Goal: Transaction & Acquisition: Purchase product/service

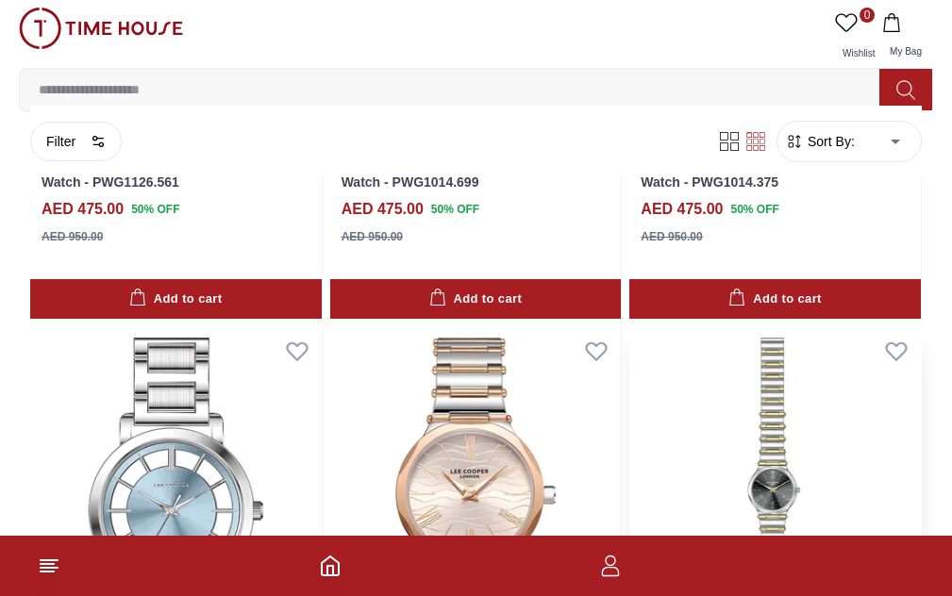
scroll to position [755, 0]
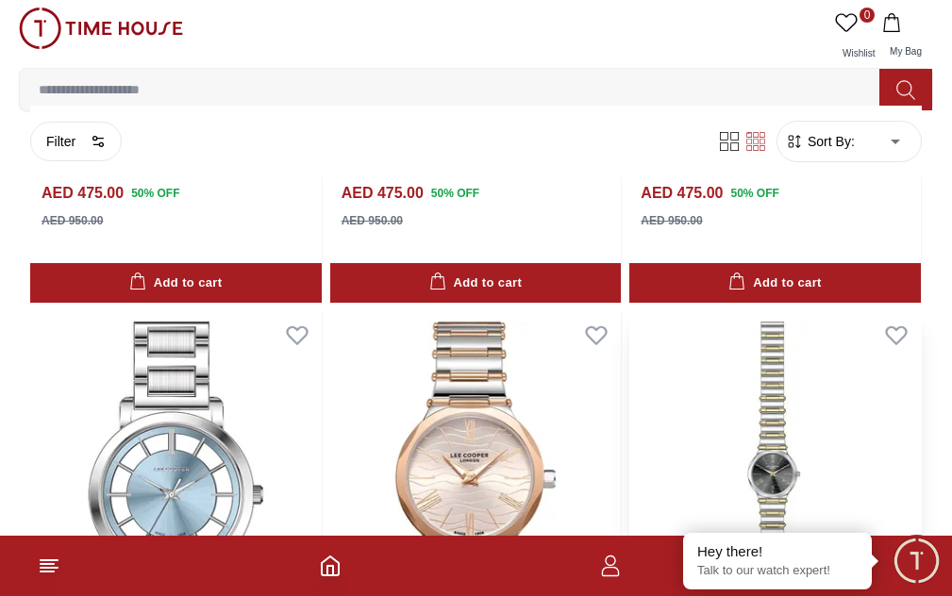
click at [629, 389] on img at bounding box center [775, 494] width 292 height 368
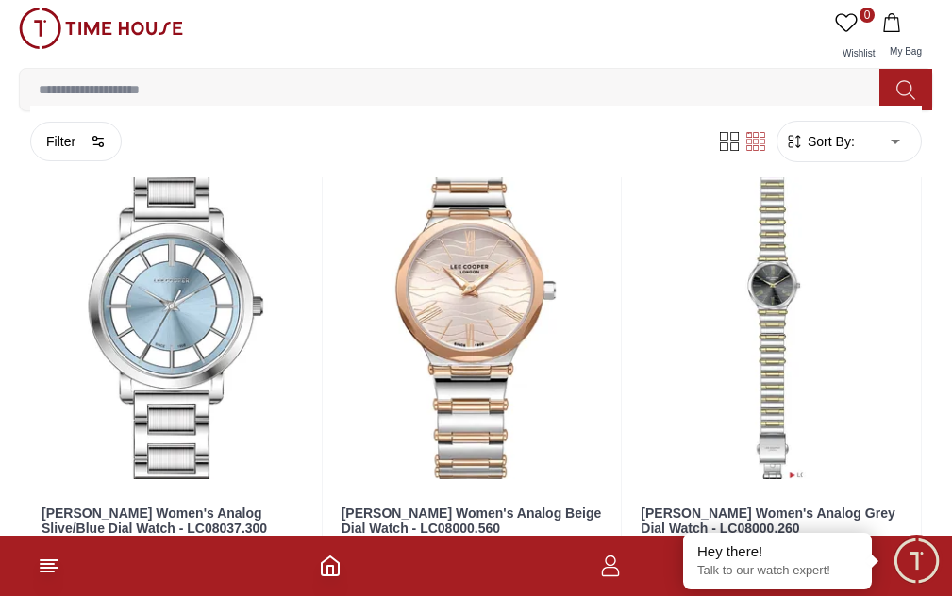
scroll to position [1038, 0]
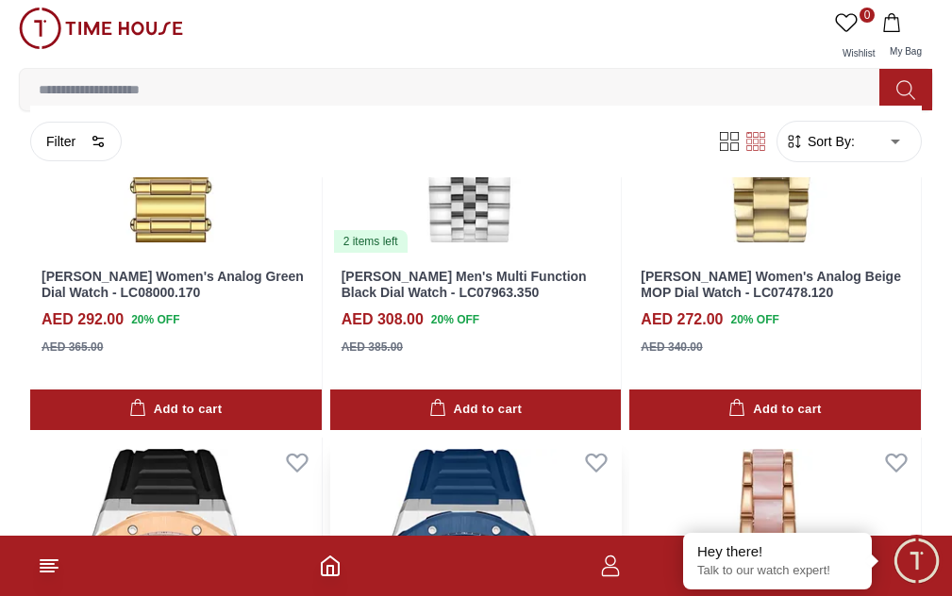
scroll to position [1698, 0]
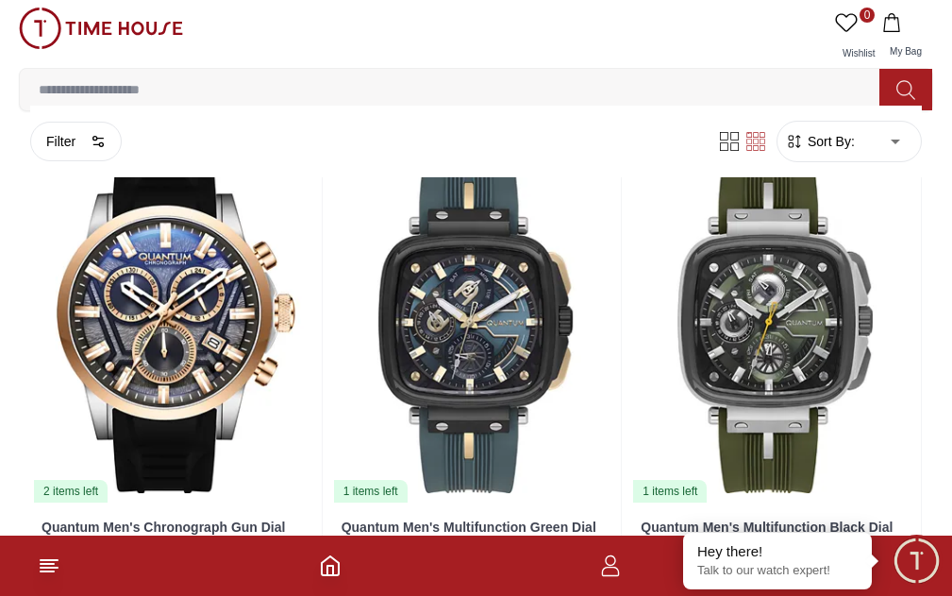
scroll to position [94, 0]
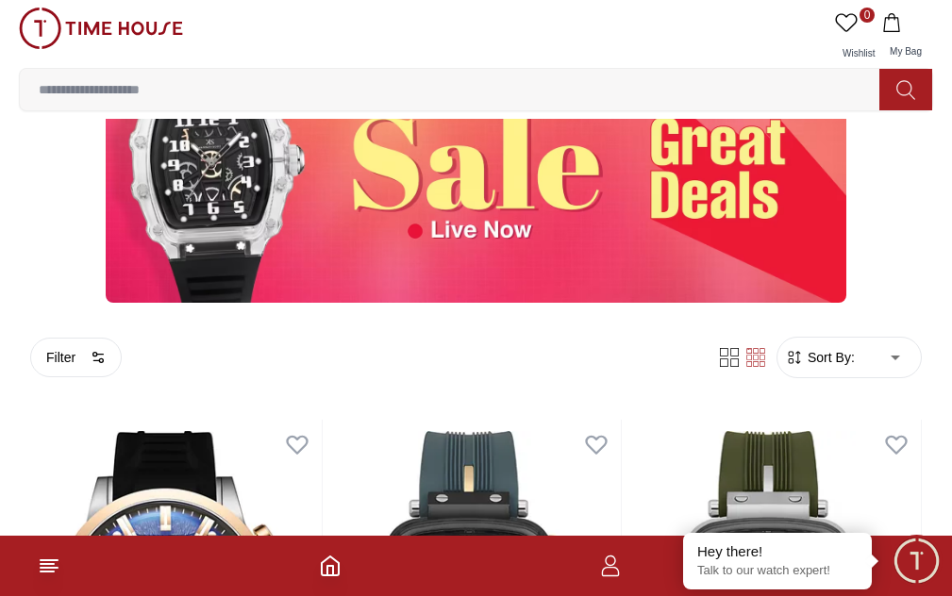
click at [0, 0] on link "WOMEN" at bounding box center [0, 0] width 0 height 0
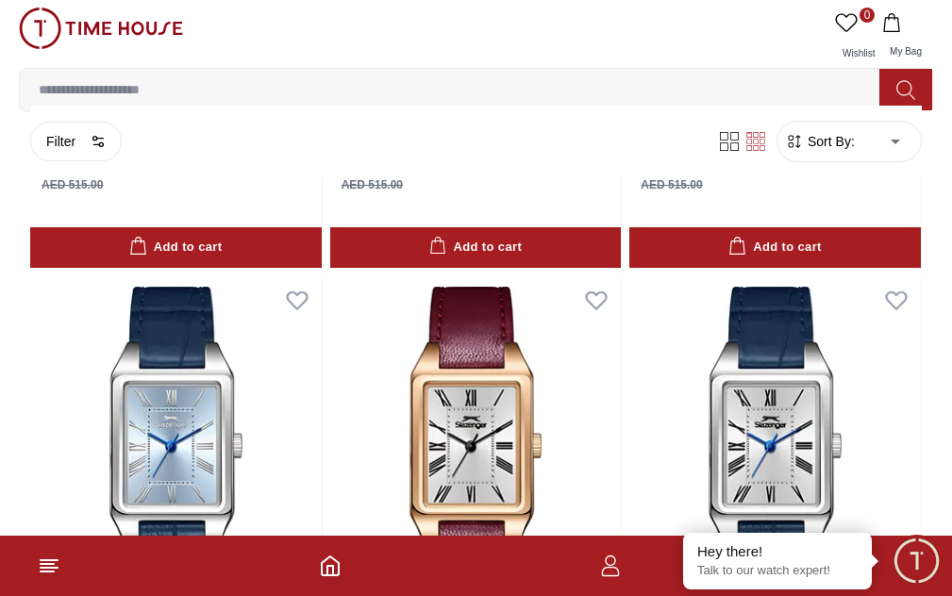
scroll to position [1227, 0]
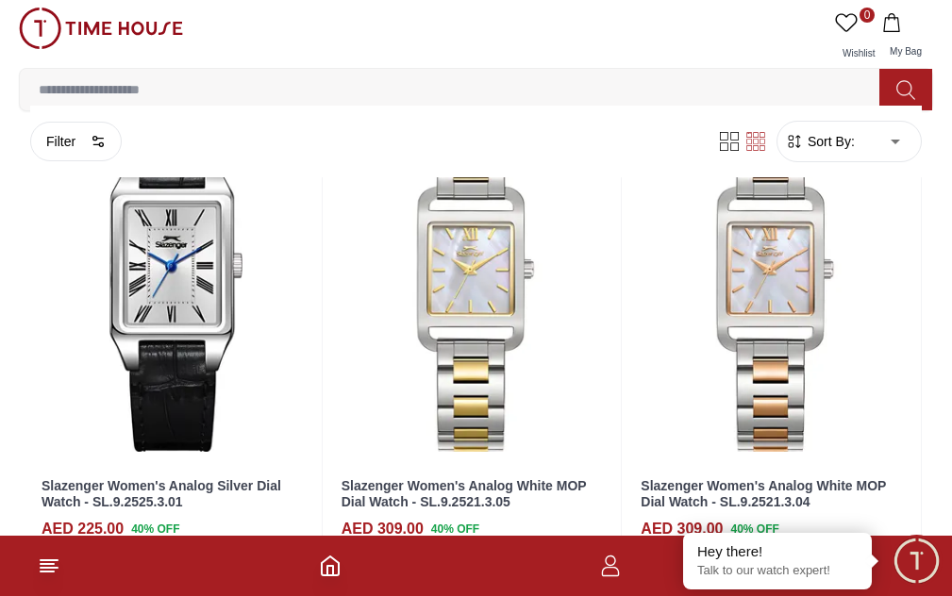
scroll to position [1793, 0]
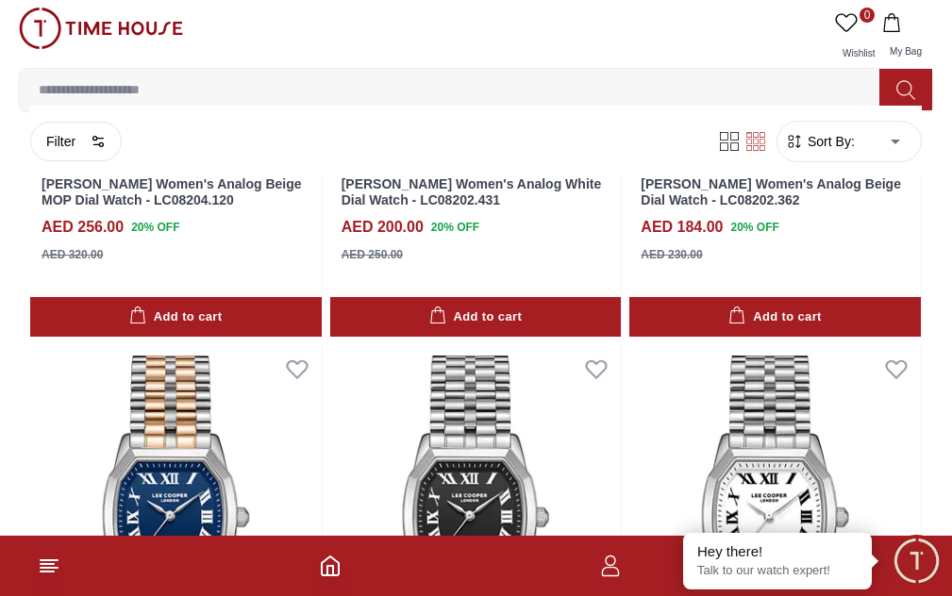
scroll to position [6664, 0]
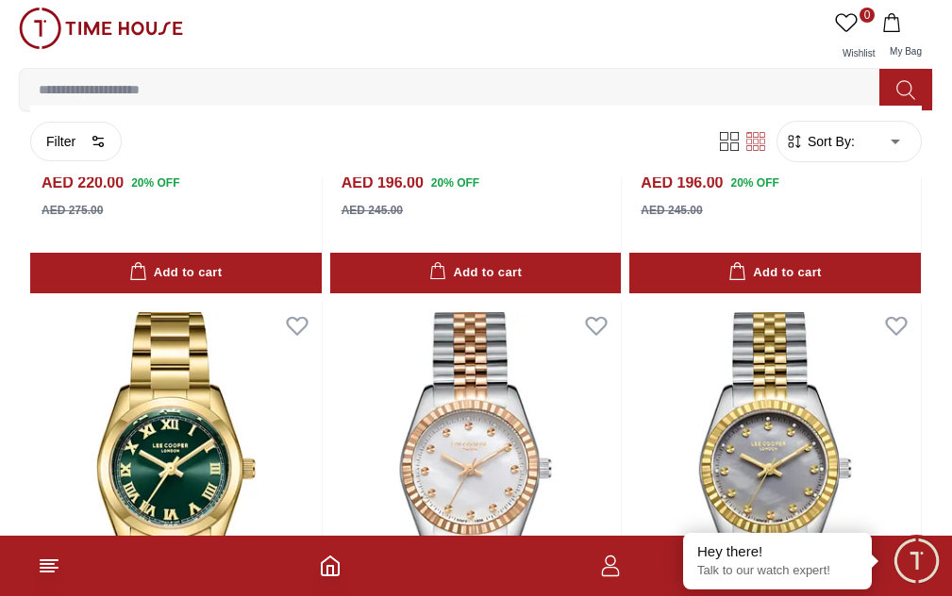
scroll to position [8423, 0]
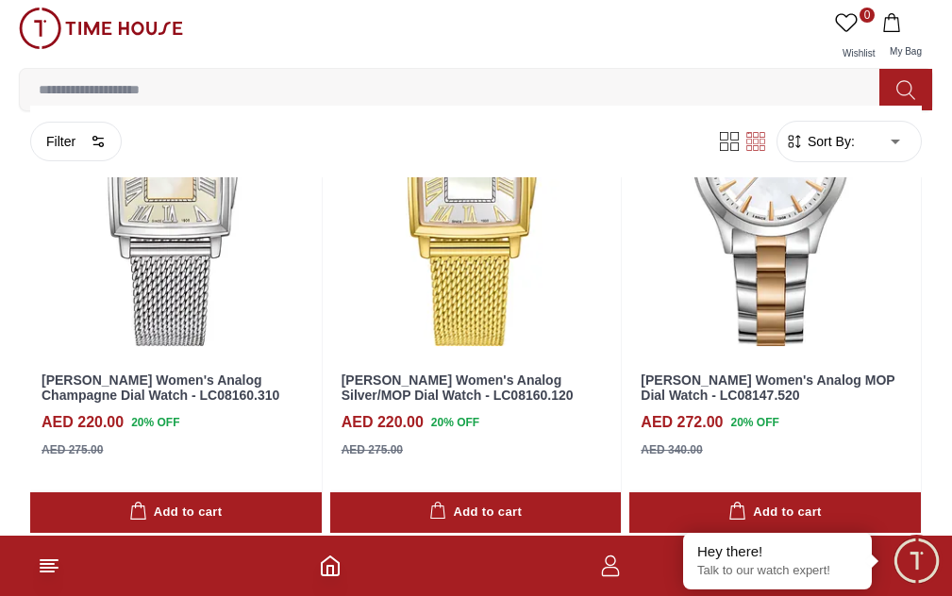
click at [0, 0] on li "[PERSON_NAME]" at bounding box center [0, 0] width 0 height 0
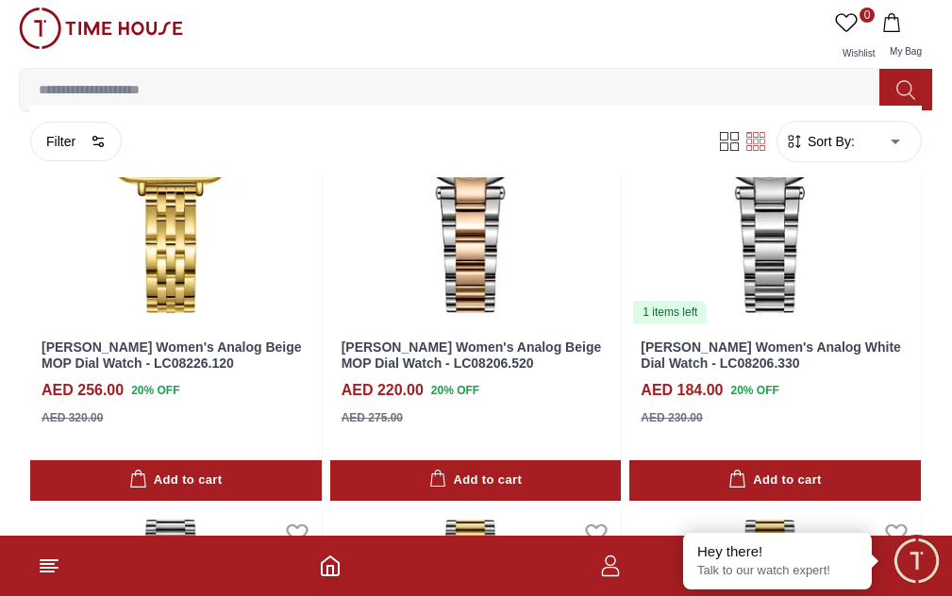
scroll to position [1415, 0]
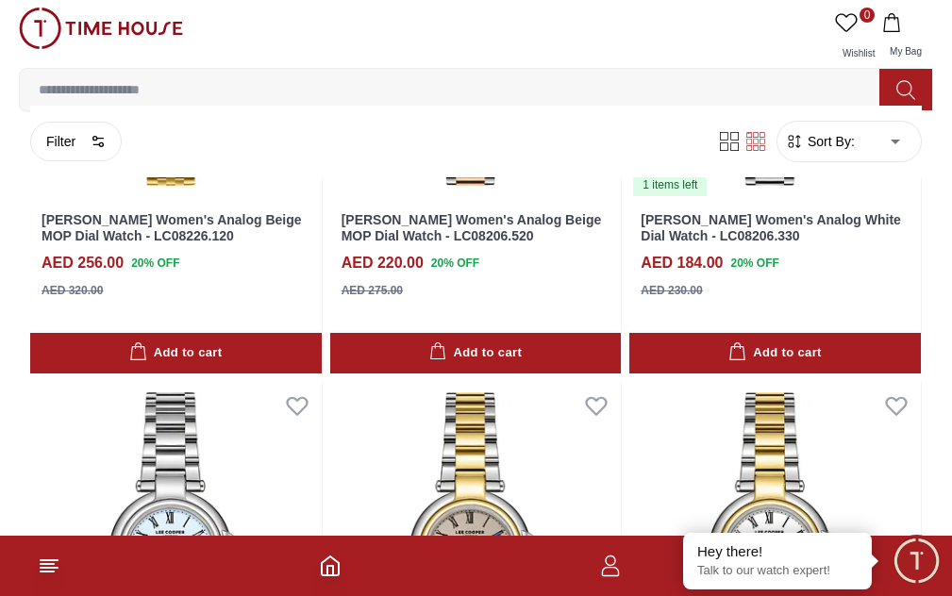
scroll to position [1698, 0]
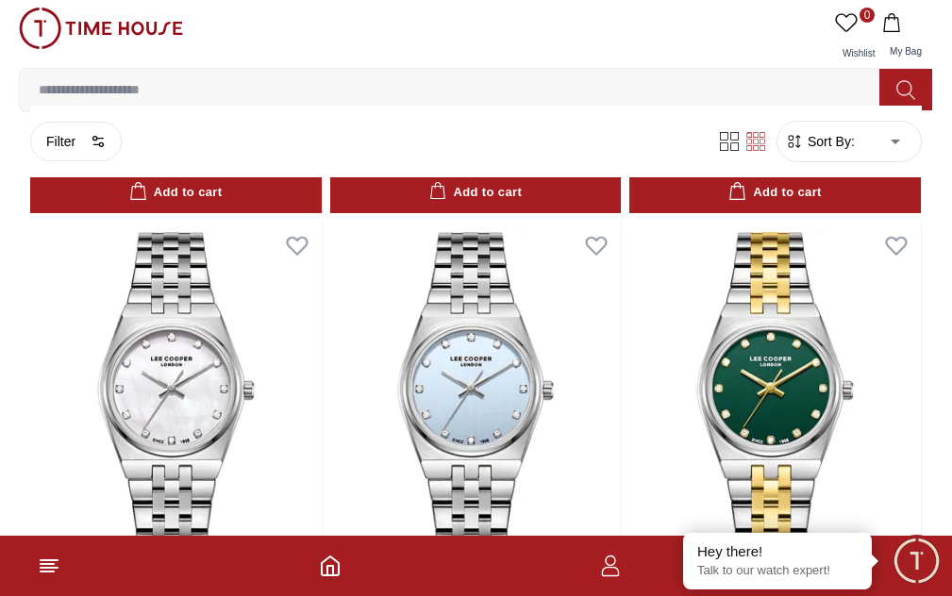
scroll to position [2642, 0]
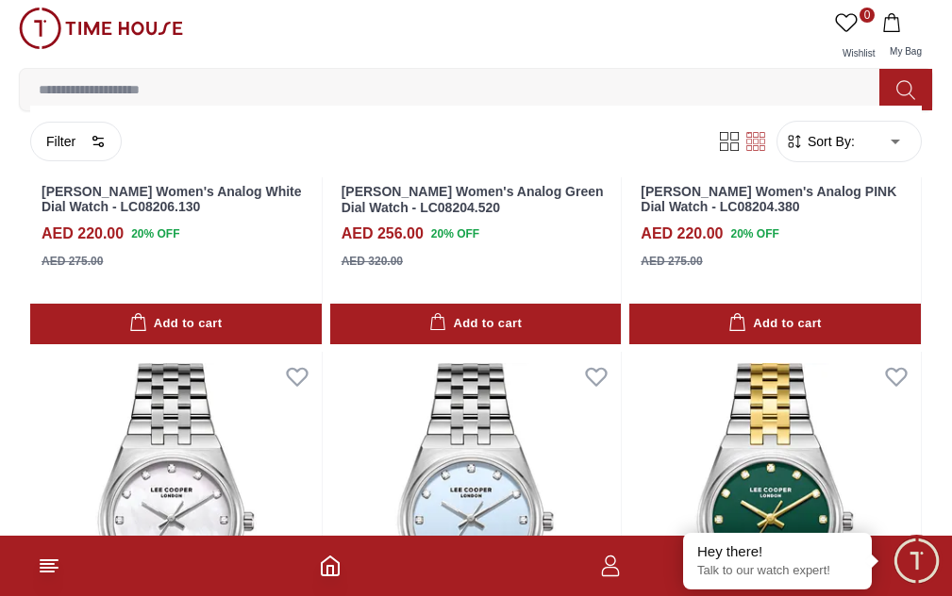
click at [0, 0] on label "[PERSON_NAME]" at bounding box center [0, 0] width 0 height 0
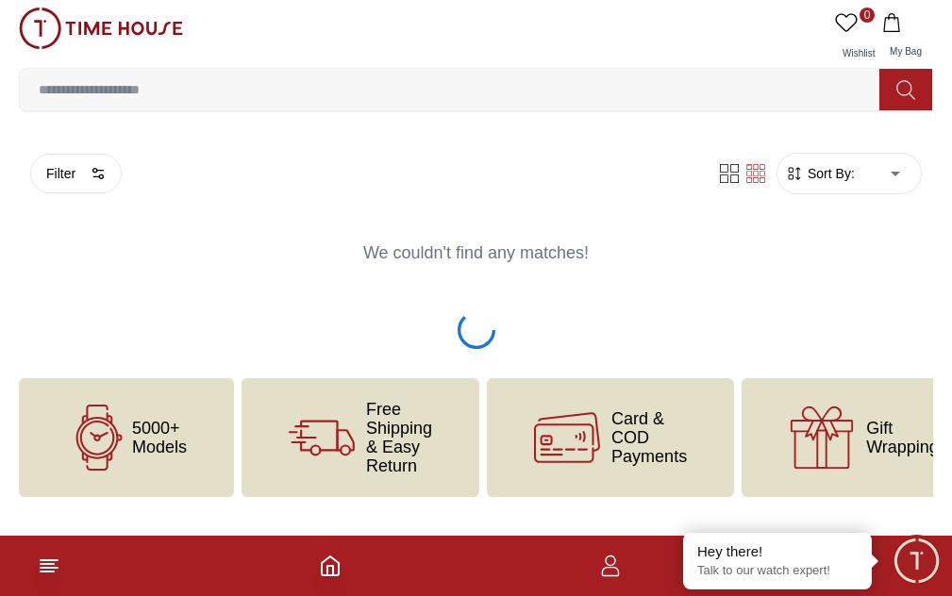
scroll to position [1122, 0]
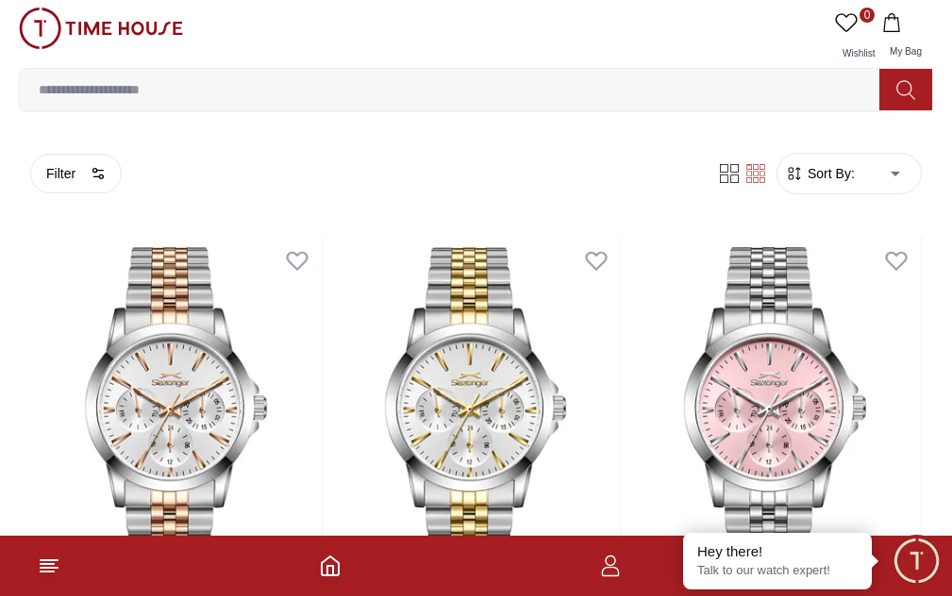
scroll to position [377, 0]
click at [0, 0] on span "CERRUTI 1881" at bounding box center [0, 0] width 0 height 0
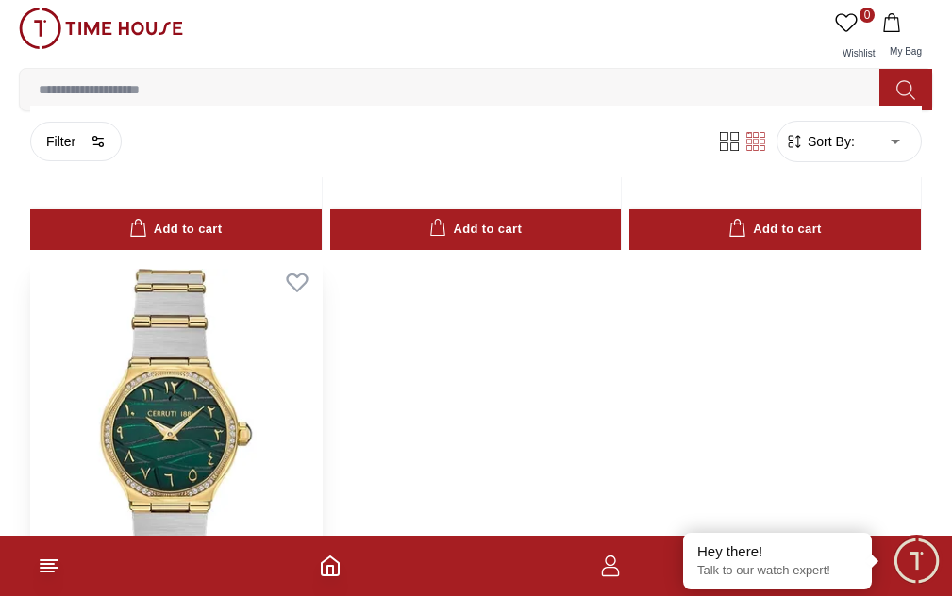
scroll to position [566, 0]
